Goal: Information Seeking & Learning: Learn about a topic

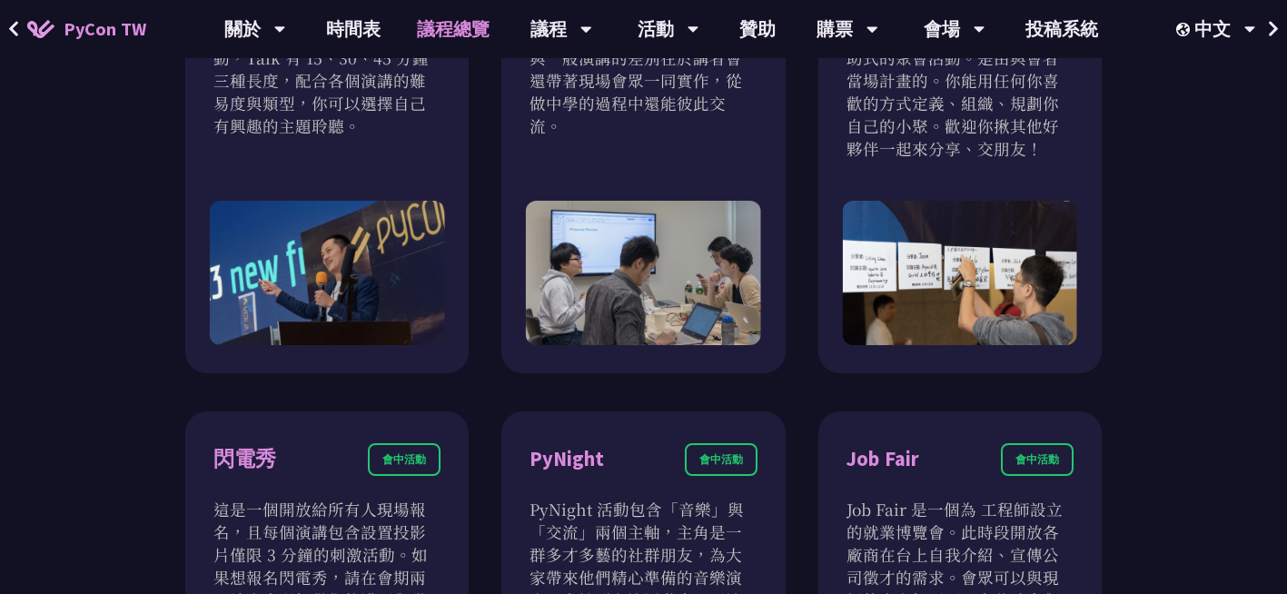
scroll to position [1263, 0]
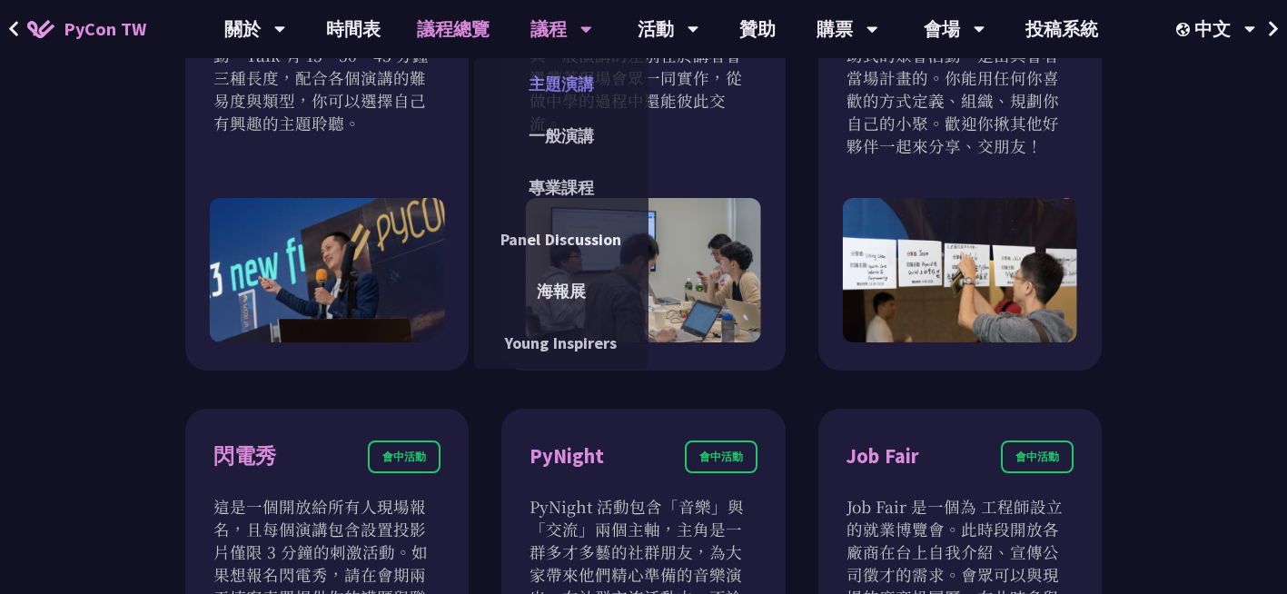
click at [593, 79] on link "主題演講" at bounding box center [561, 84] width 174 height 43
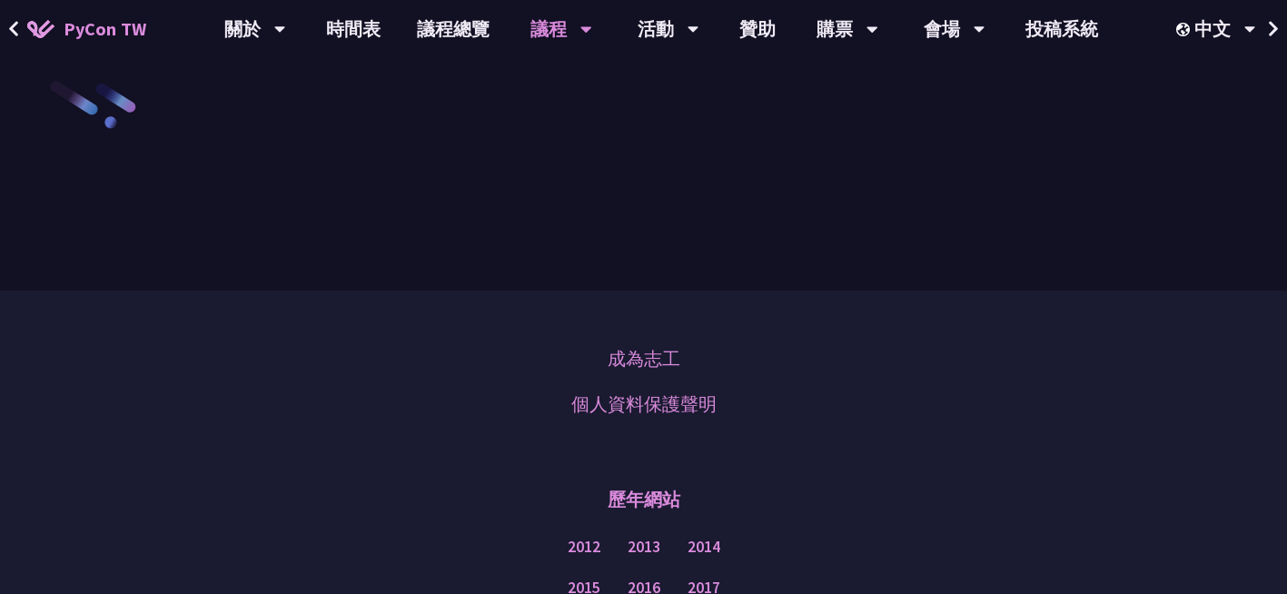
scroll to position [2859, 0]
click at [355, 35] on link "時間表" at bounding box center [353, 29] width 91 height 58
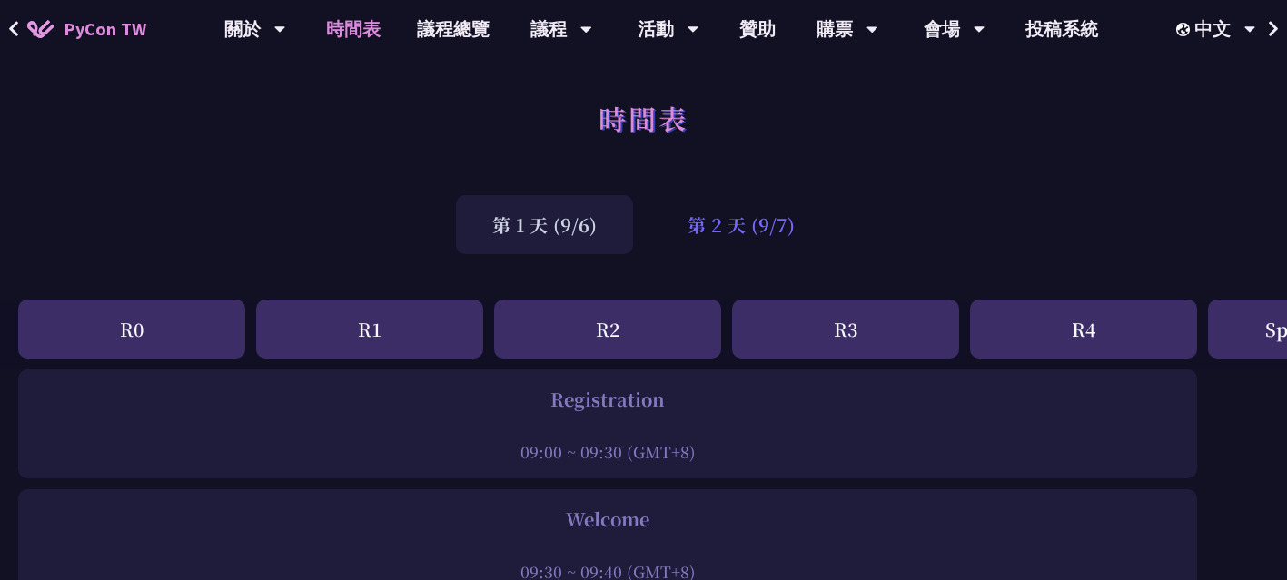
click at [747, 232] on div "第 2 天 (9/7)" at bounding box center [741, 224] width 180 height 59
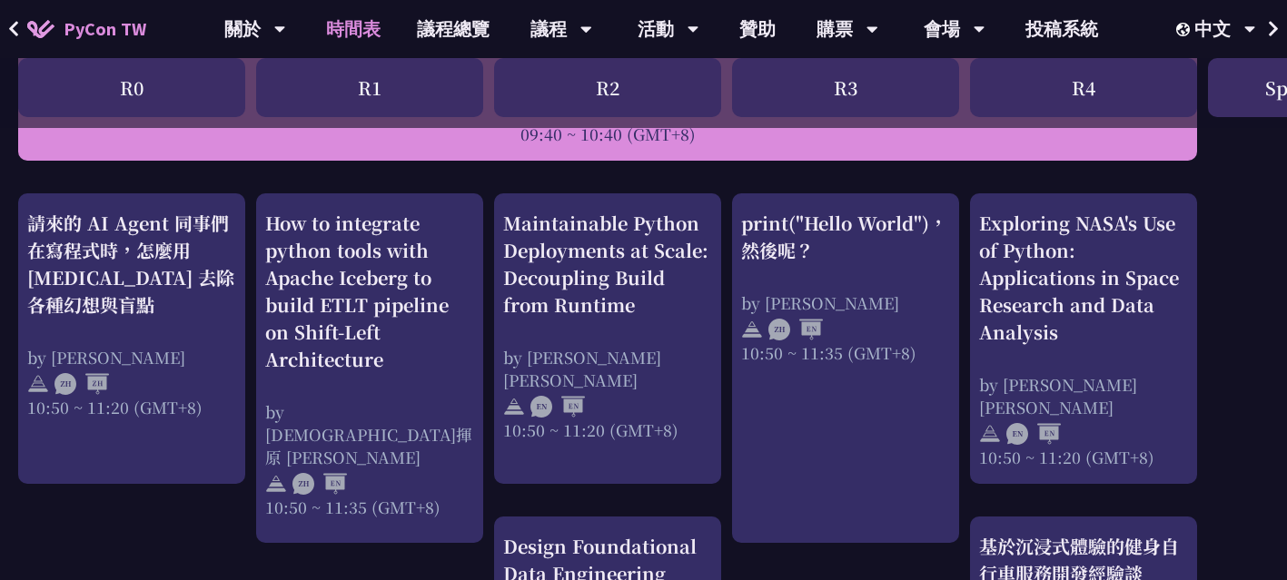
scroll to position [609, 0]
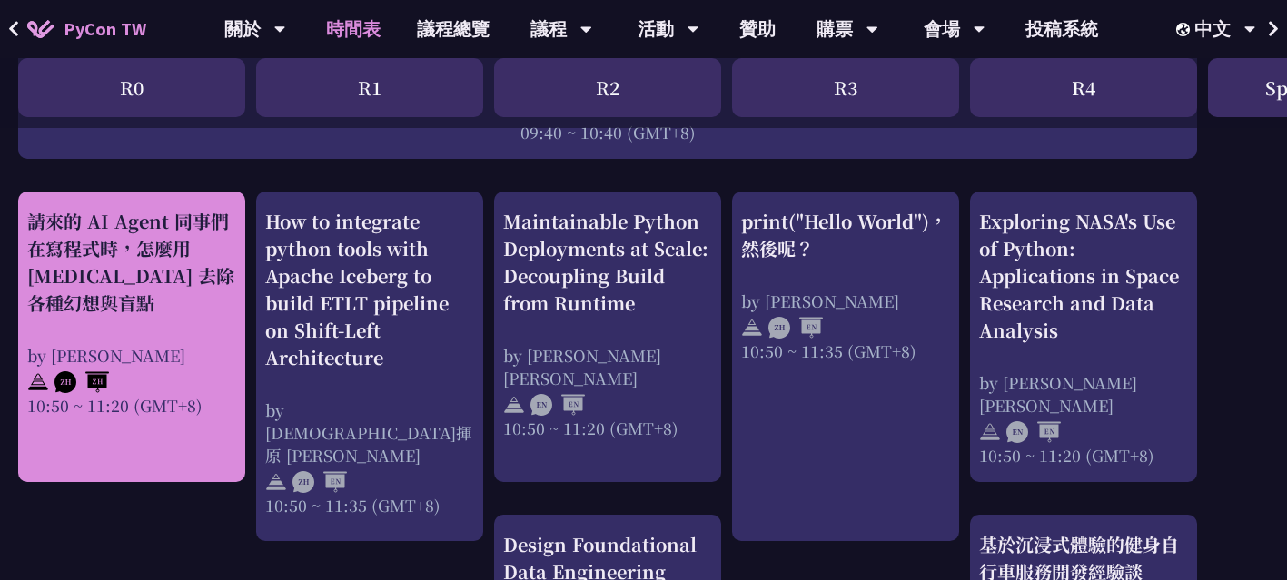
click at [57, 284] on div "請來的 AI Agent 同事們在寫程式時，怎麼用 [MEDICAL_DATA] 去除各種幻想與盲點" at bounding box center [131, 262] width 209 height 109
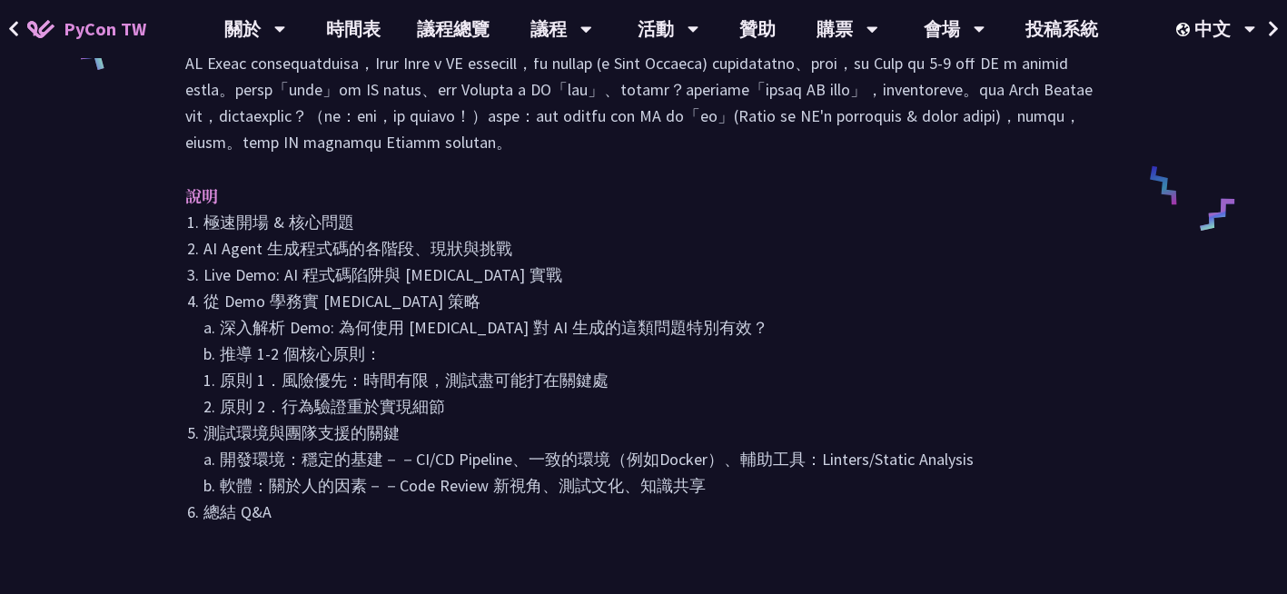
scroll to position [859, 0]
click at [14, 24] on icon at bounding box center [13, 28] width 9 height 15
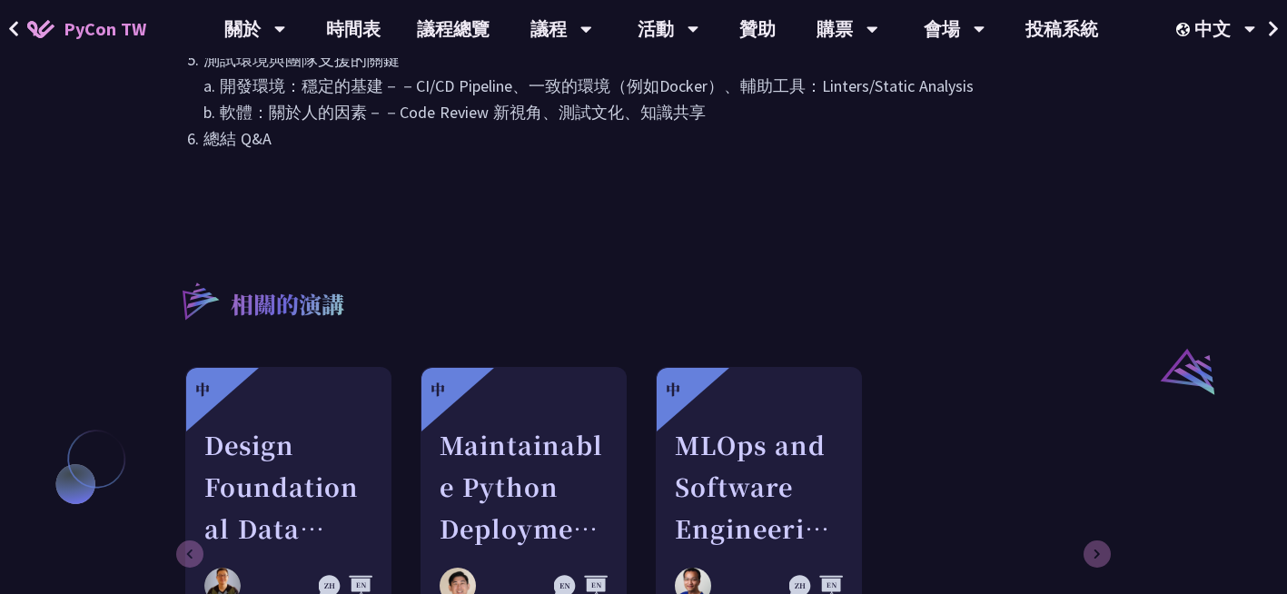
scroll to position [1234, 0]
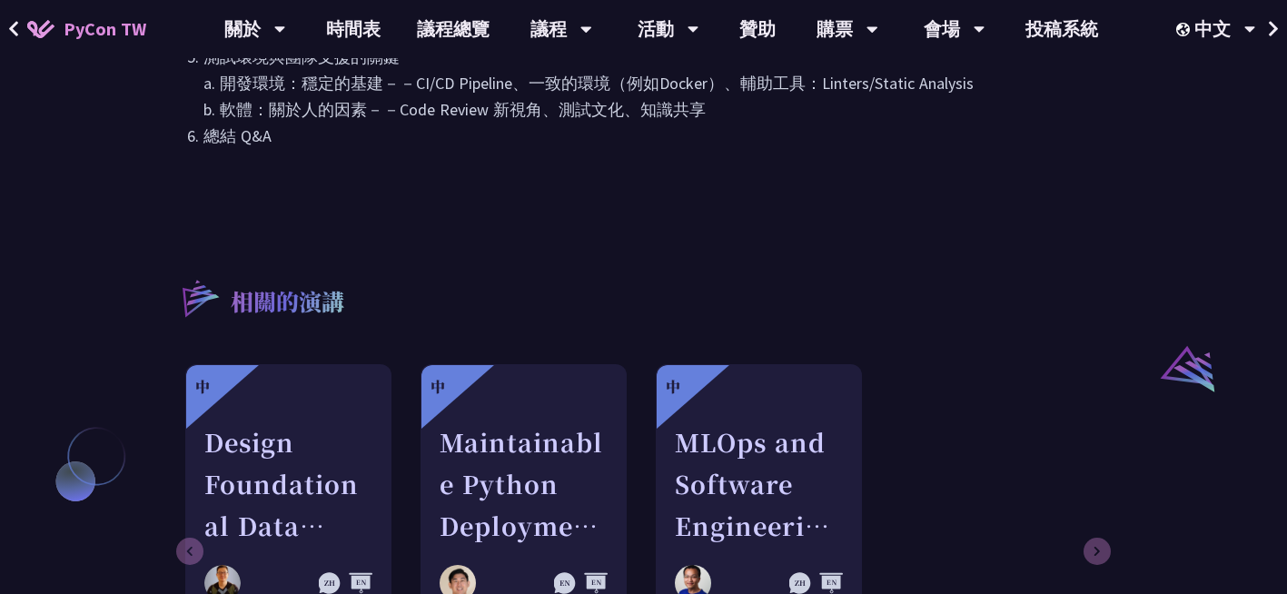
click at [18, 34] on icon at bounding box center [14, 29] width 12 height 18
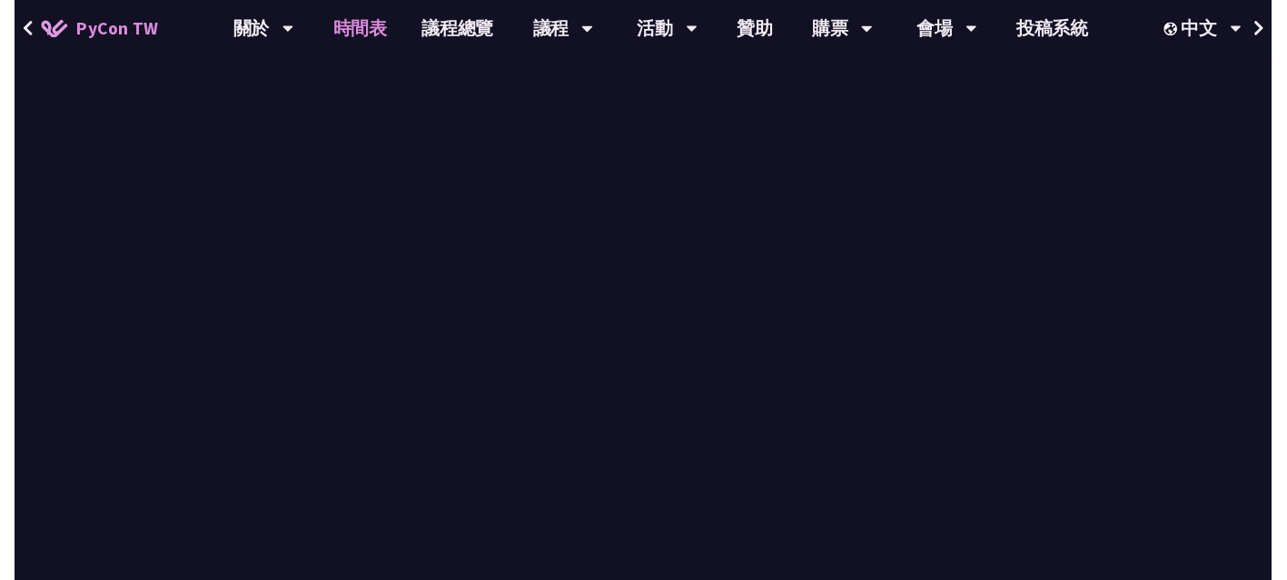
scroll to position [609, 0]
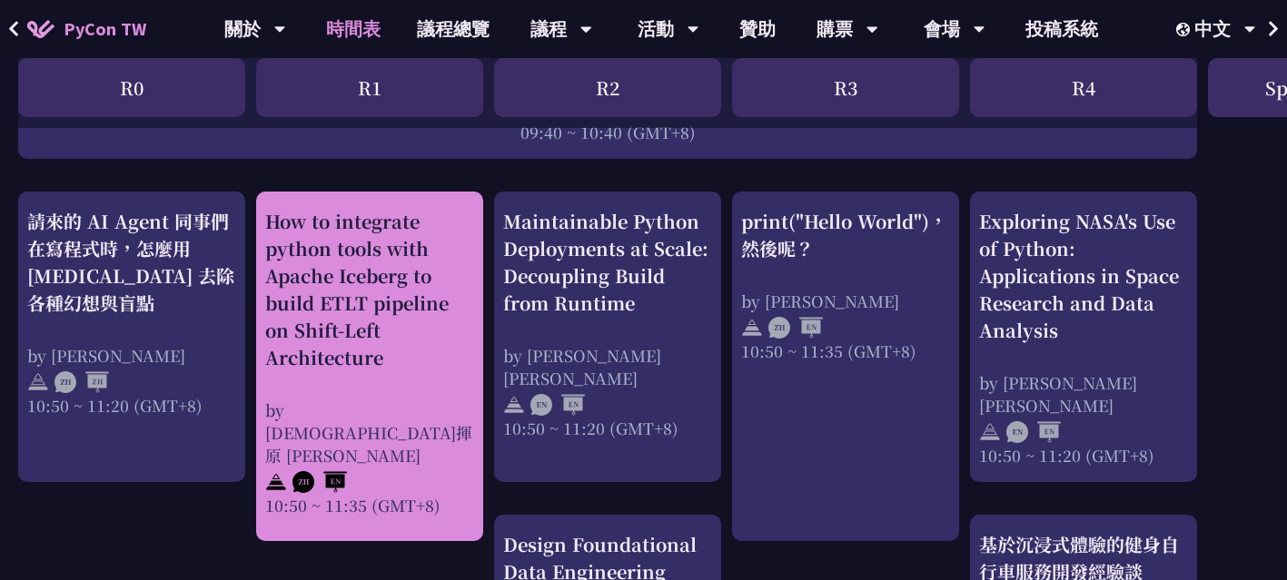
click at [423, 300] on div "How to integrate python tools with Apache Iceberg to build ETLT pipeline on Shi…" at bounding box center [369, 289] width 209 height 163
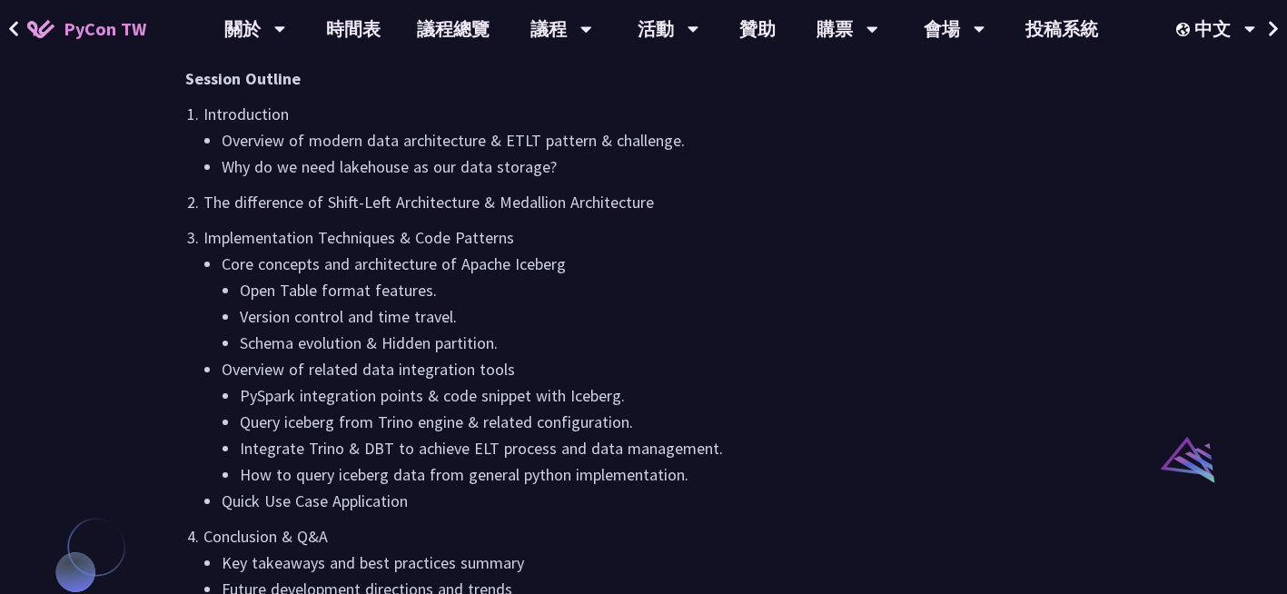
scroll to position [1145, 0]
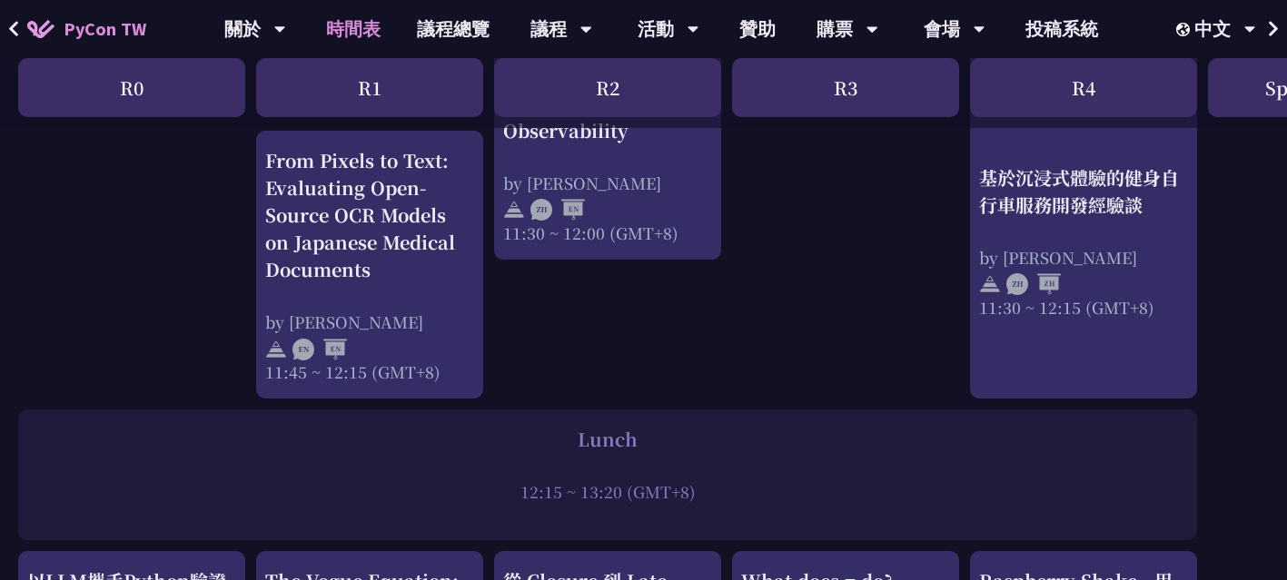
scroll to position [1107, 0]
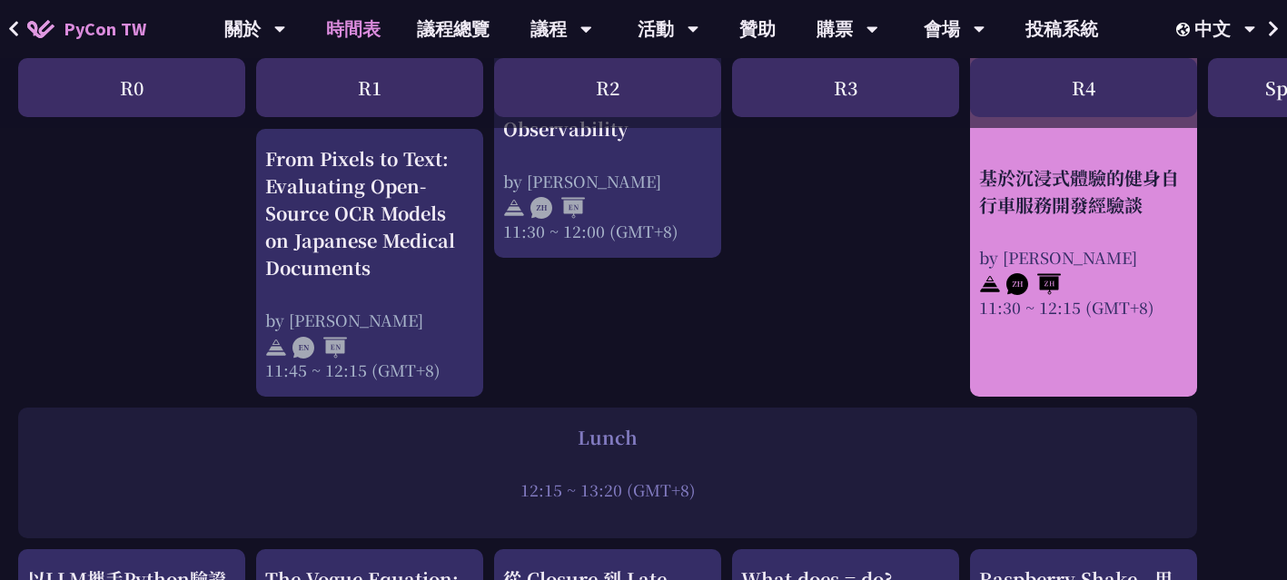
click at [1142, 191] on div "基於沉浸式體驗的健身自行車服務開發經驗談" at bounding box center [1083, 190] width 209 height 54
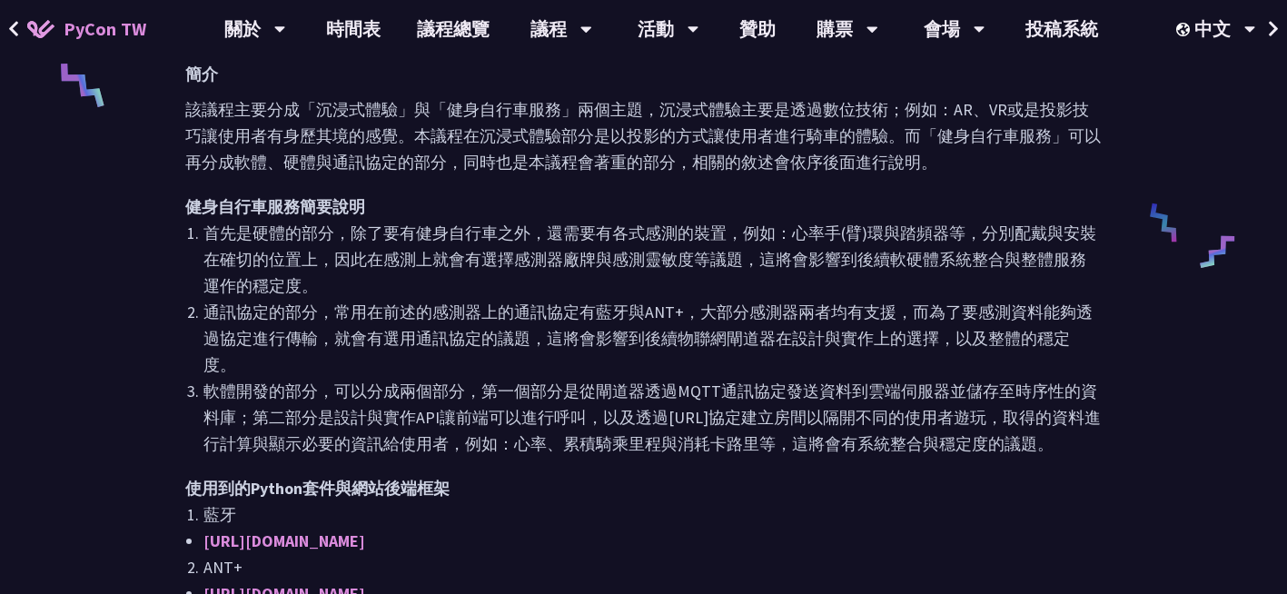
scroll to position [822, 0]
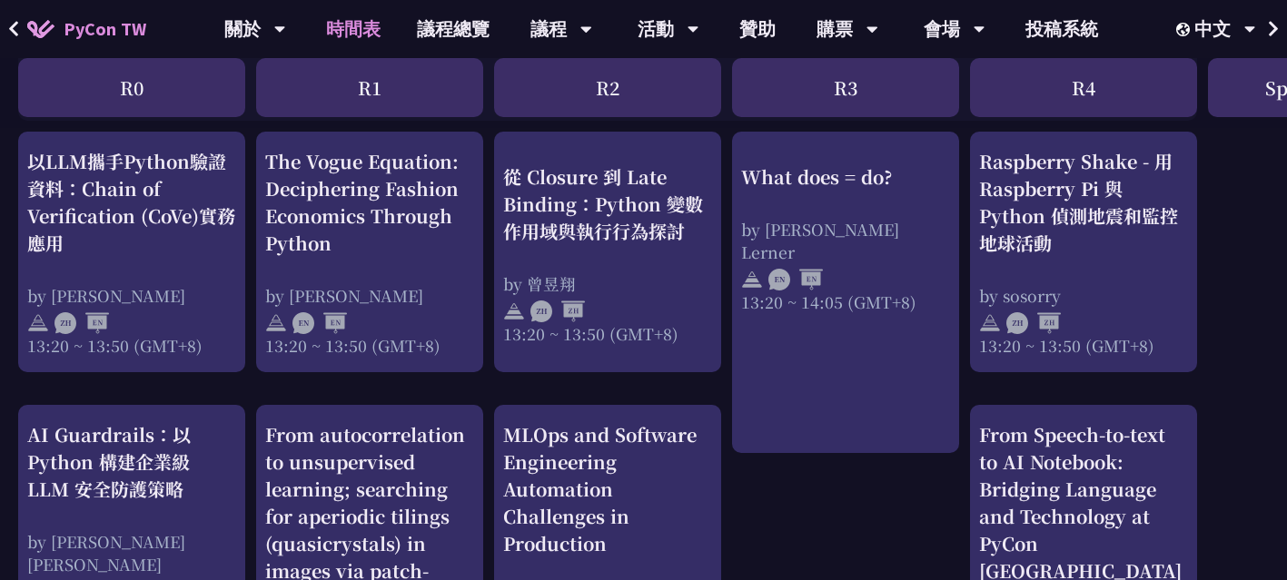
scroll to position [1528, 0]
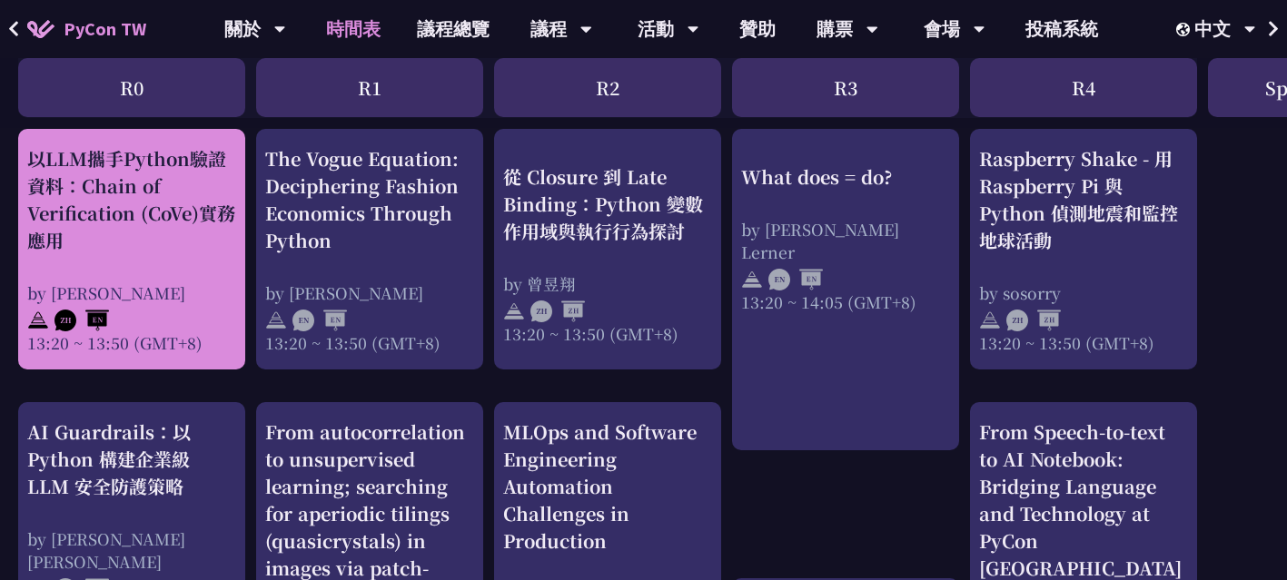
click at [135, 205] on div "以LLM攜手Python驗證資料：Chain of Verification (CoVe)實務應用" at bounding box center [131, 199] width 209 height 109
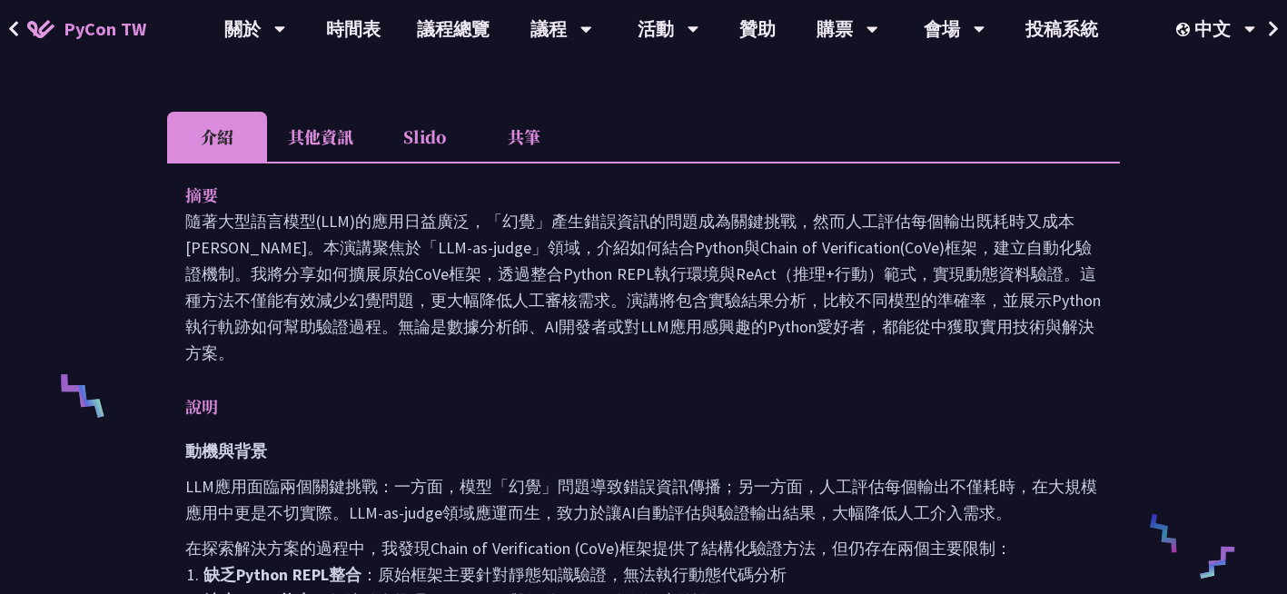
scroll to position [468, 0]
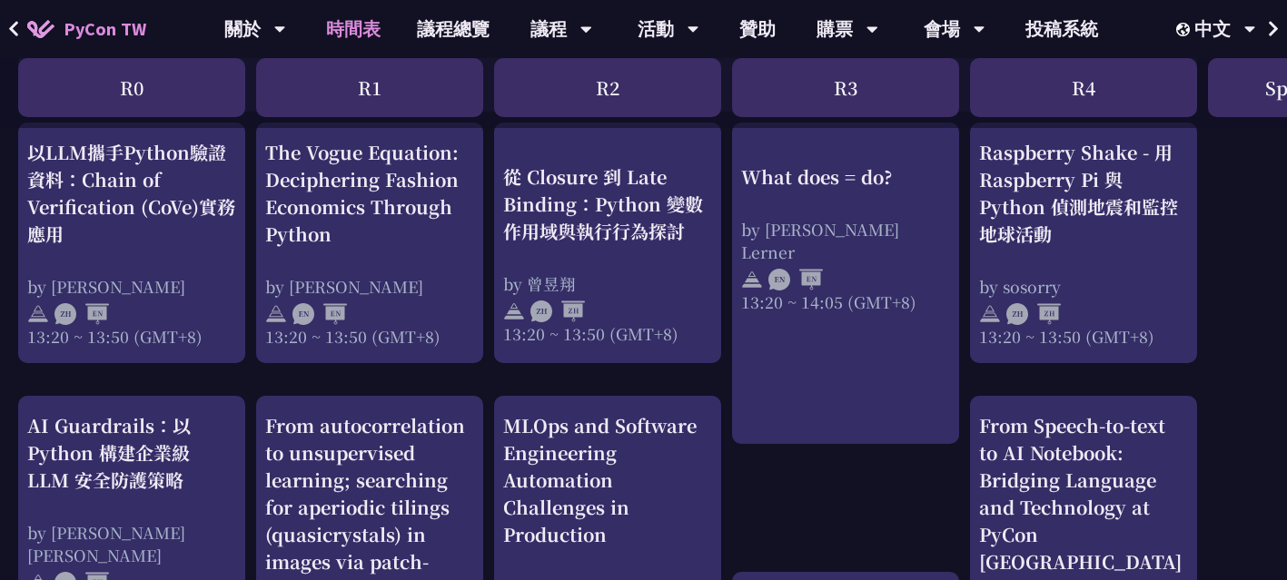
scroll to position [1535, 0]
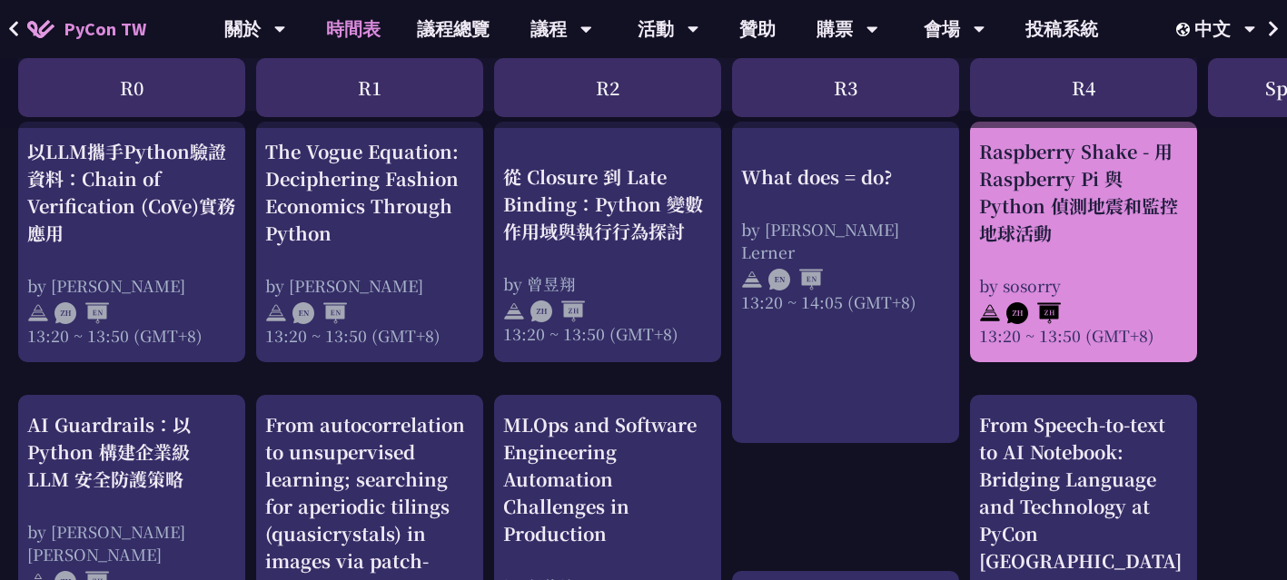
click at [1103, 232] on div "Raspberry Shake - 用 Raspberry Pi 與 Python 偵測地震和監控地球活動" at bounding box center [1083, 192] width 209 height 109
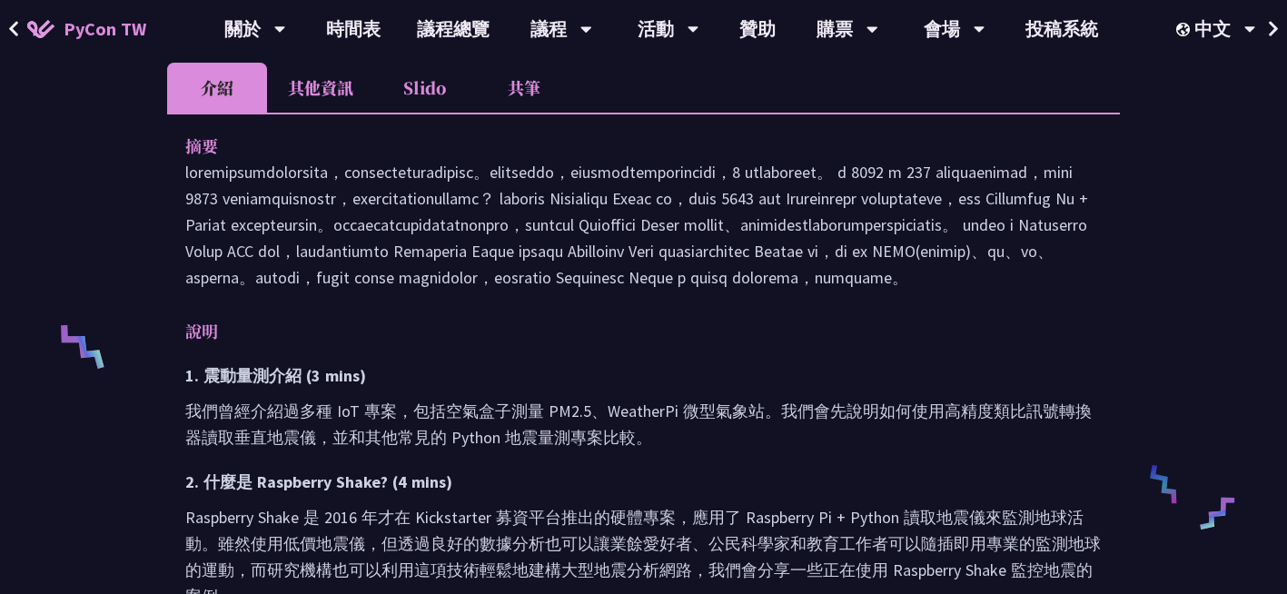
scroll to position [560, 0]
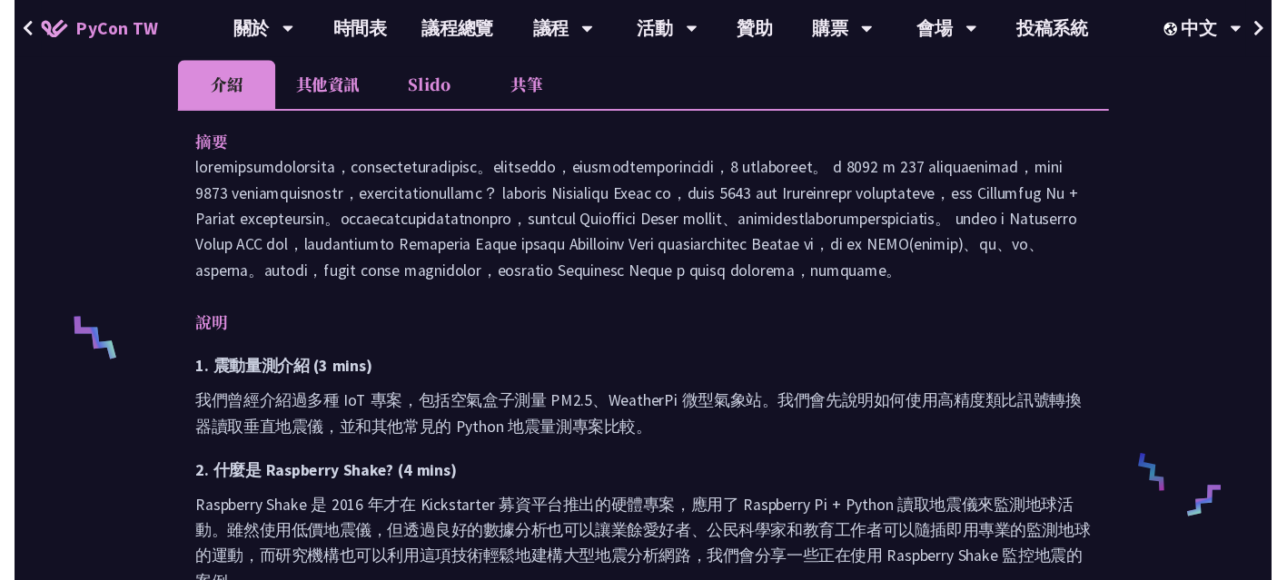
scroll to position [1535, 0]
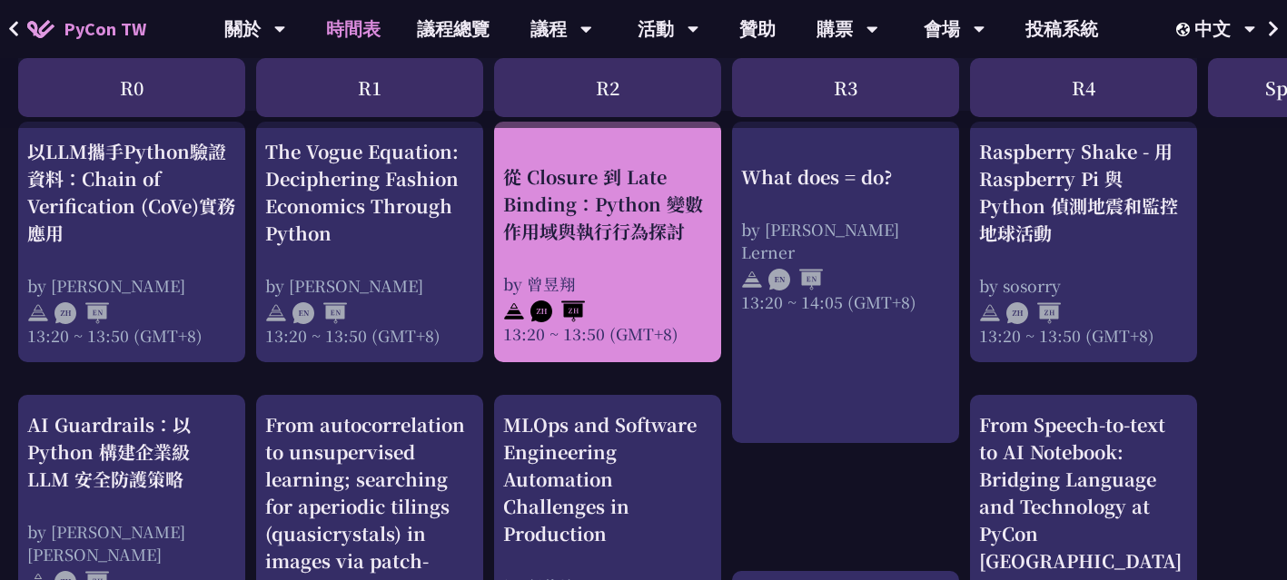
click at [580, 191] on div "從 Closure 到 Late Binding：Python 變數作用域與執行行為探討" at bounding box center [607, 204] width 209 height 82
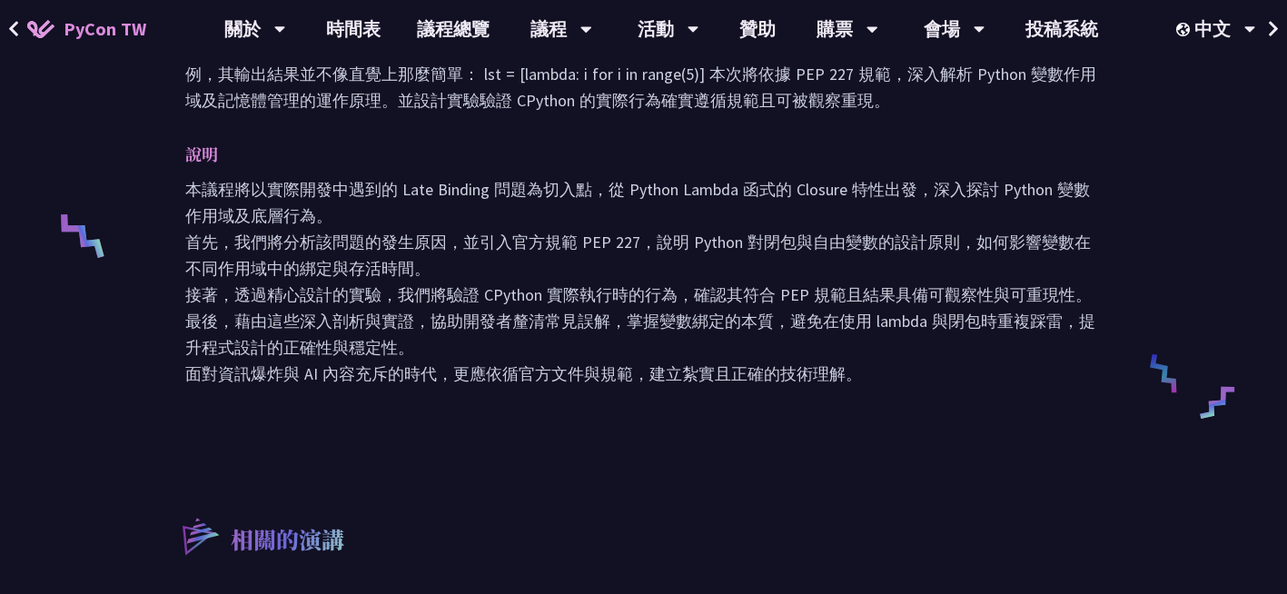
scroll to position [672, 0]
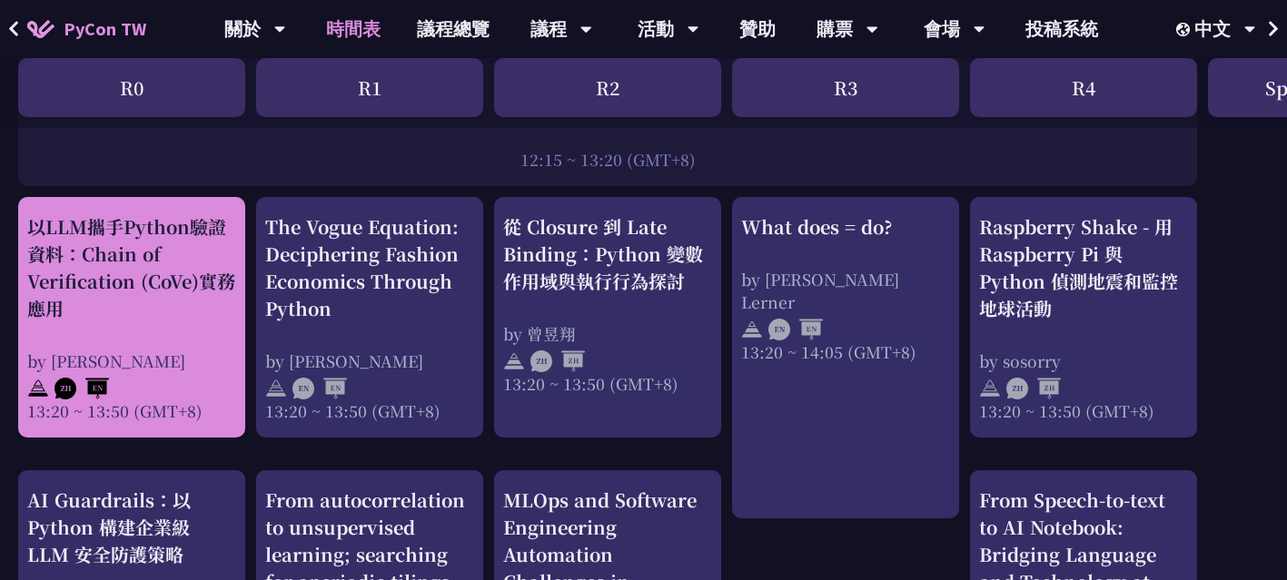
scroll to position [1458, 0]
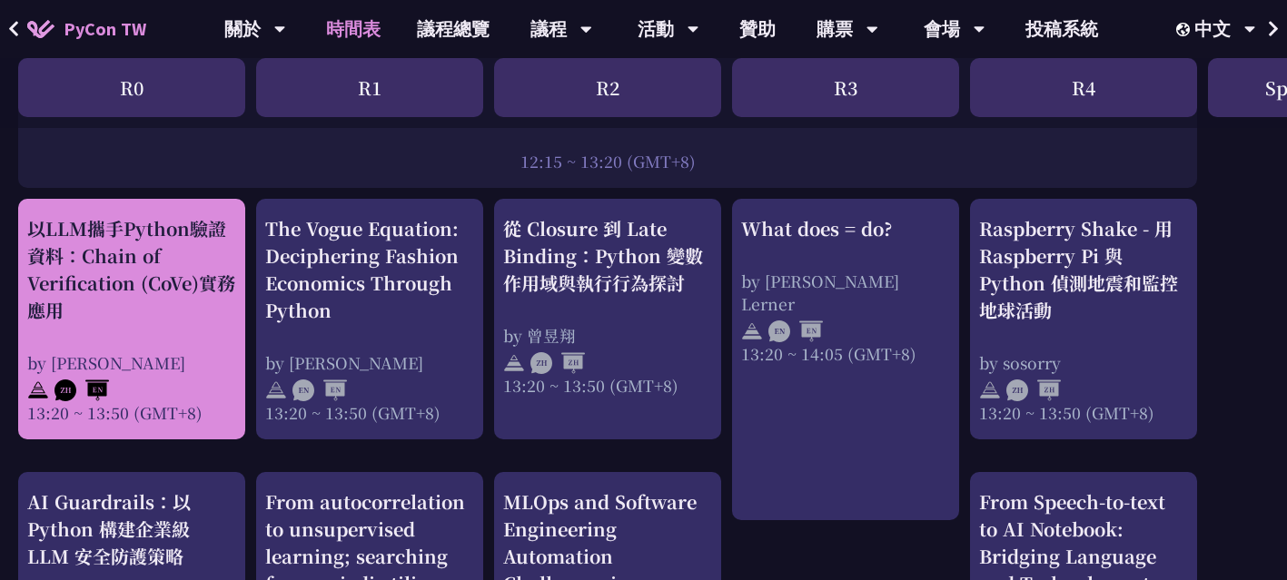
click at [181, 208] on div "以LLM攜手Python驗證資料：Chain of Verification (CoVe)實務應用 by [PERSON_NAME] 13:20 ~ 13:5…" at bounding box center [131, 319] width 227 height 241
drag, startPoint x: 181, startPoint y: 208, endPoint x: 193, endPoint y: 264, distance: 57.7
click at [193, 264] on div "以LLM攜手Python驗證資料：Chain of Verification (CoVe)實務應用" at bounding box center [131, 269] width 209 height 109
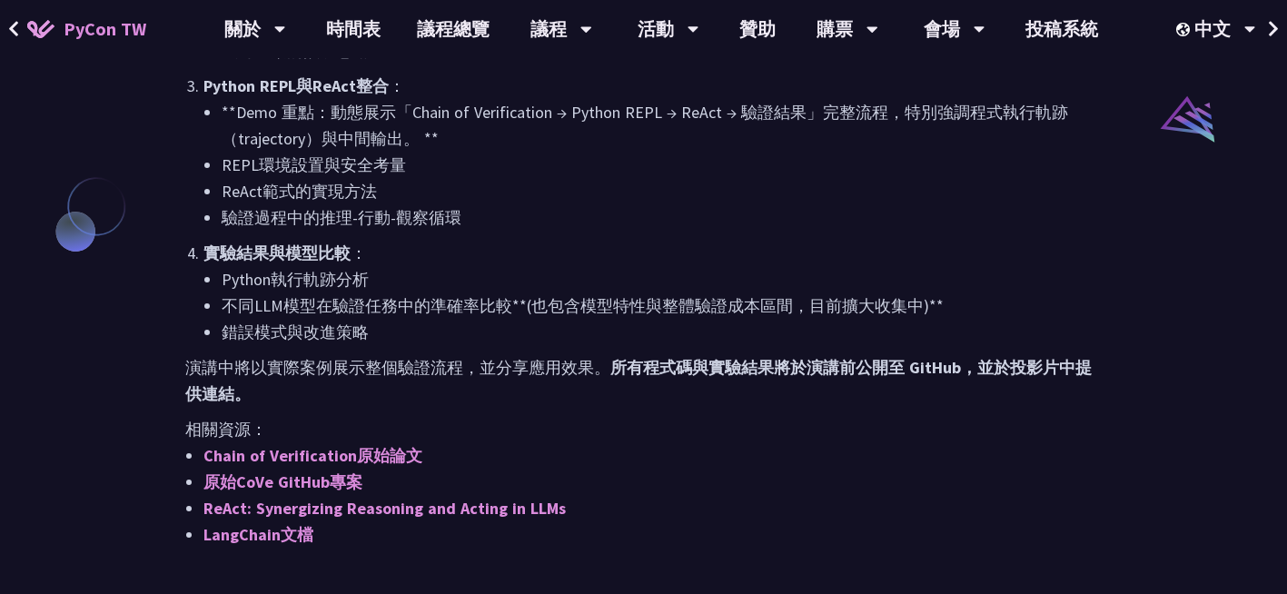
scroll to position [1491, 0]
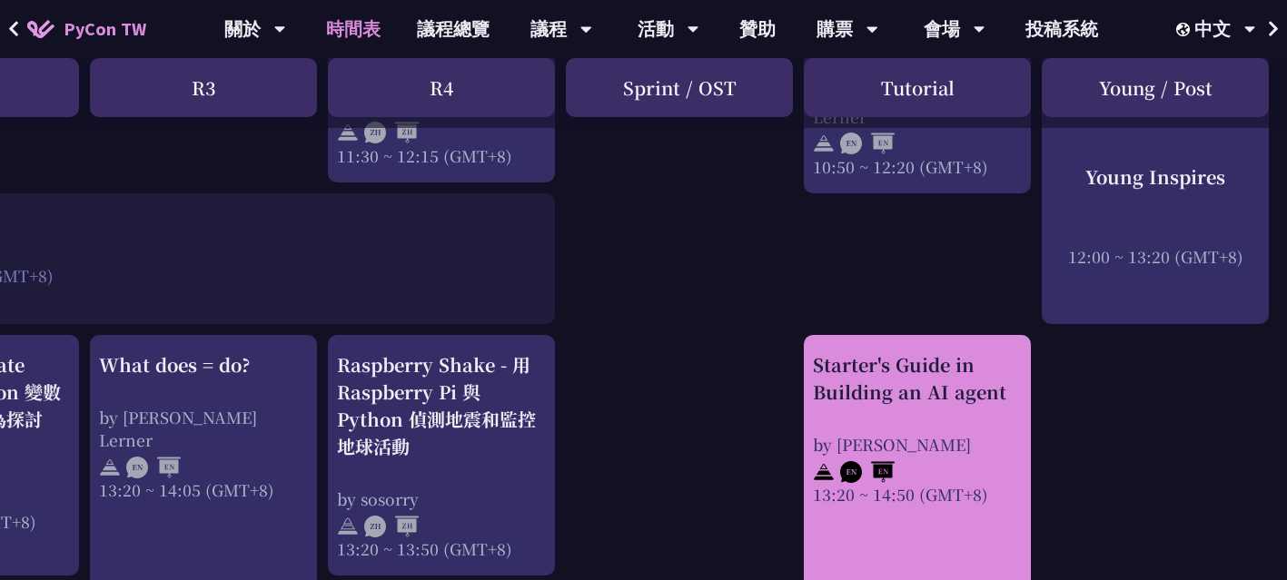
scroll to position [1321, 642]
